Goal: Check status

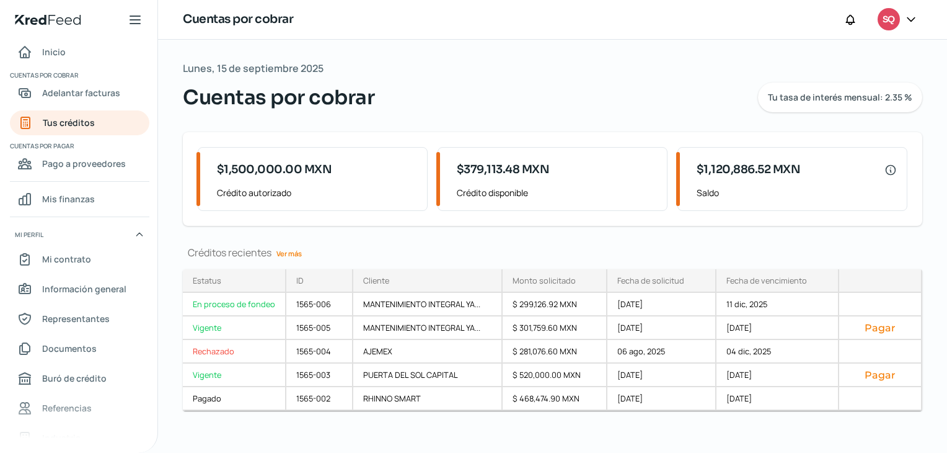
scroll to position [7, 0]
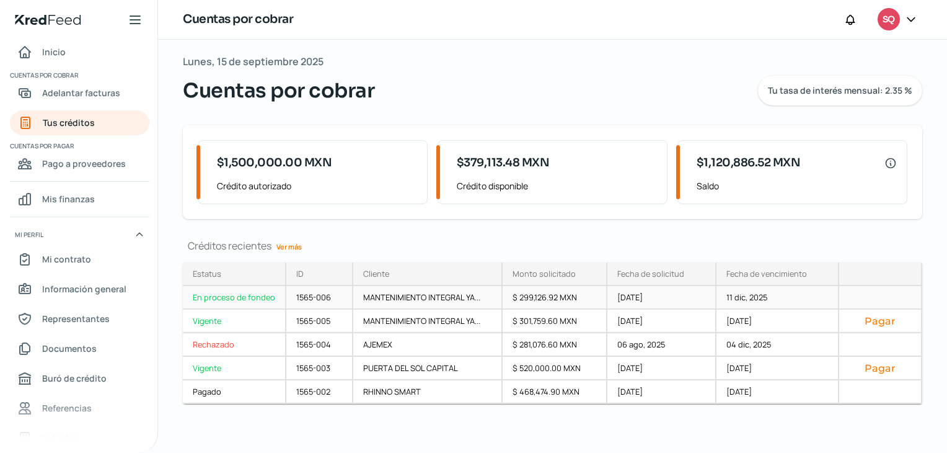
click at [237, 298] on div "En proceso de fondeo" at bounding box center [235, 298] width 104 height 24
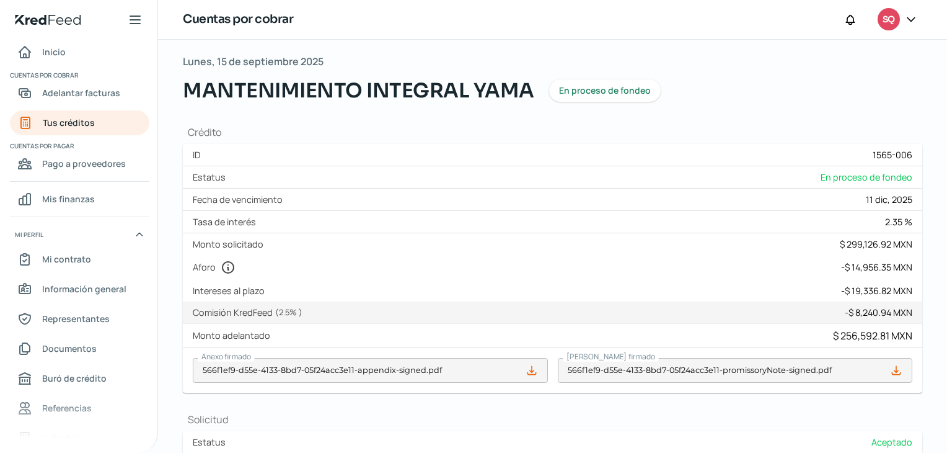
scroll to position [42, 0]
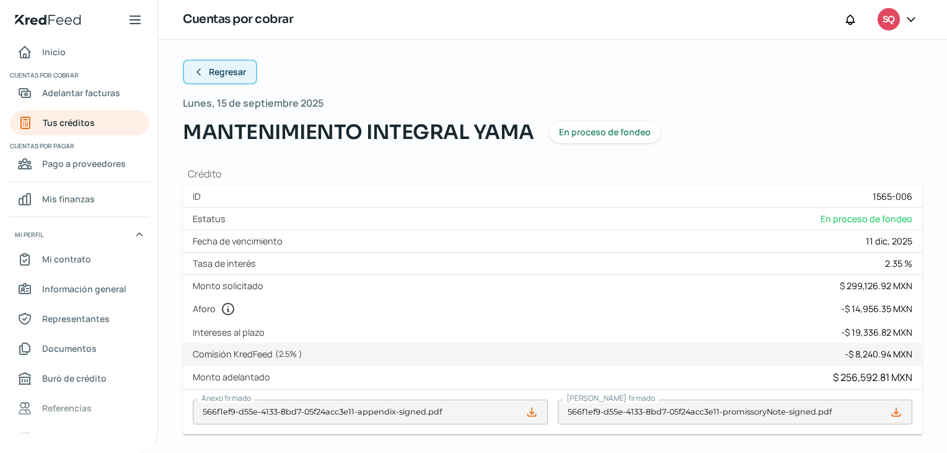
click at [201, 71] on icon at bounding box center [199, 72] width 10 height 10
